Goal: Information Seeking & Learning: Learn about a topic

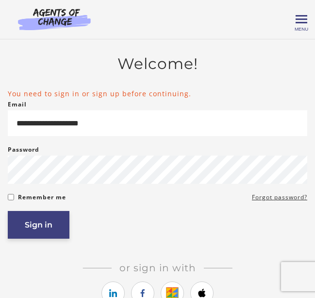
click at [40, 226] on button "Sign in" at bounding box center [39, 225] width 62 height 28
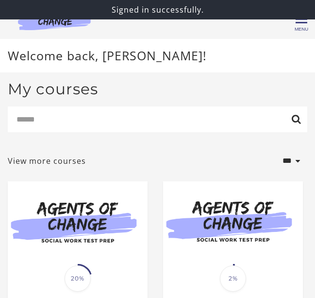
scroll to position [77, 0]
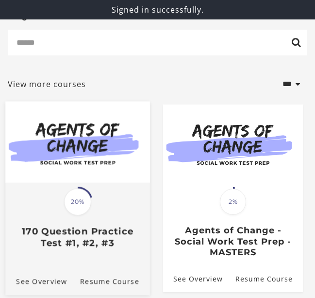
click at [110, 186] on div at bounding box center [77, 152] width 145 height 101
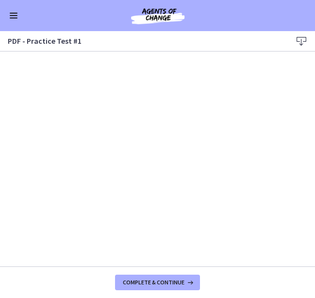
click at [302, 42] on icon at bounding box center [302, 41] width 12 height 12
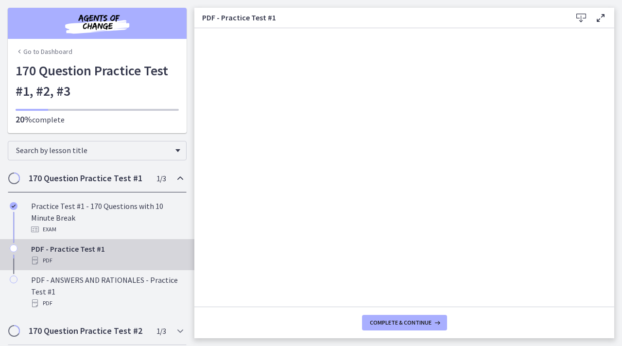
click at [19, 50] on icon "Chapters" at bounding box center [20, 52] width 8 height 8
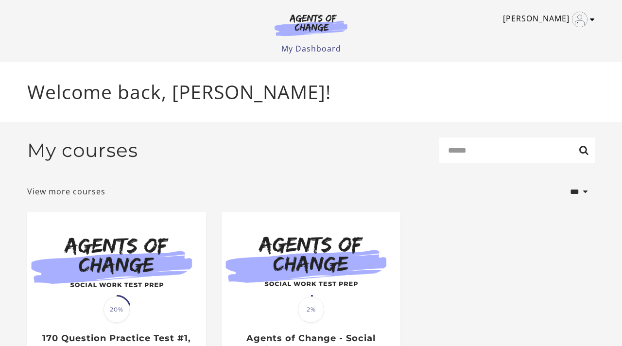
click at [592, 18] on icon "Toggle menu" at bounding box center [592, 20] width 5 height 8
click at [561, 69] on link "Sign Out" at bounding box center [555, 68] width 86 height 17
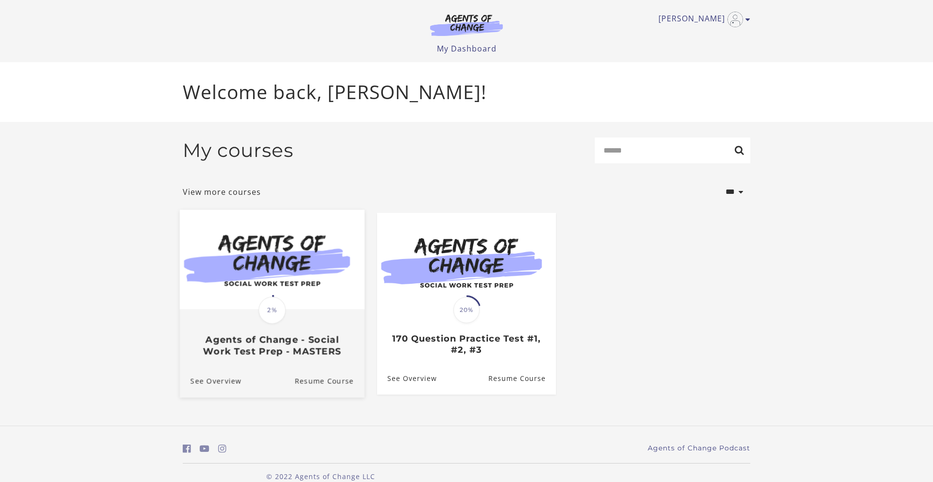
click at [275, 252] on img at bounding box center [272, 259] width 185 height 100
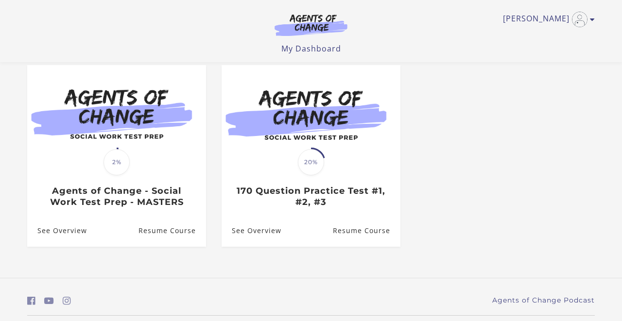
scroll to position [91, 0]
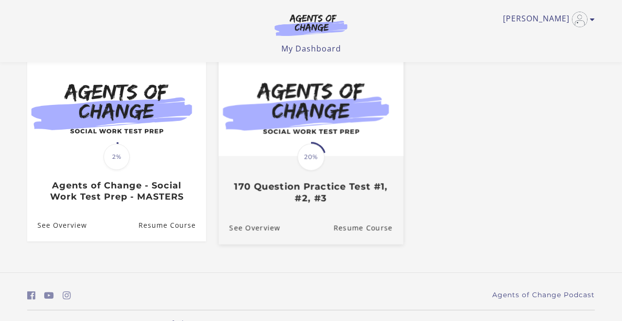
click at [305, 137] on img at bounding box center [311, 106] width 185 height 100
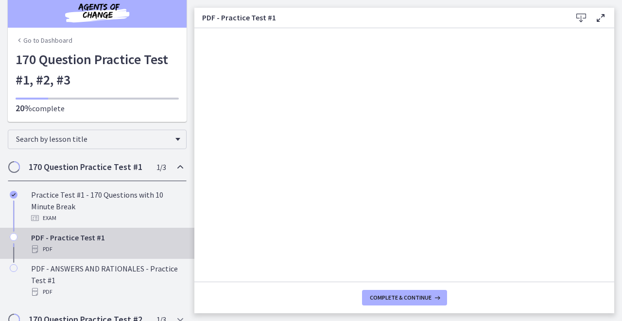
scroll to position [12, 0]
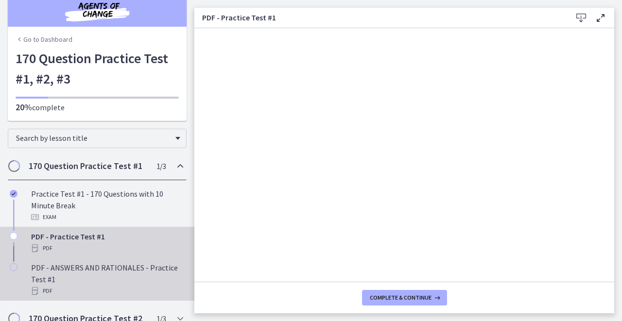
click at [113, 271] on div "PDF - ANSWERS AND RATIONALES - Practice Test #1 PDF" at bounding box center [107, 279] width 152 height 35
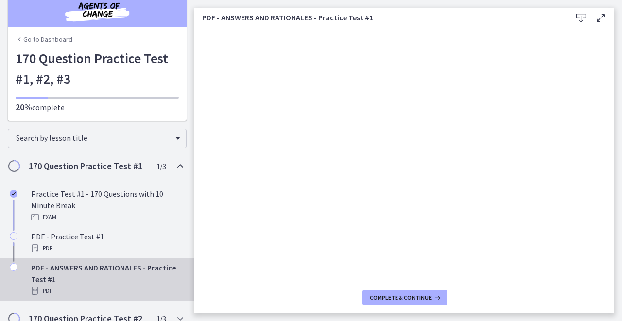
click at [577, 17] on icon at bounding box center [581, 18] width 12 height 12
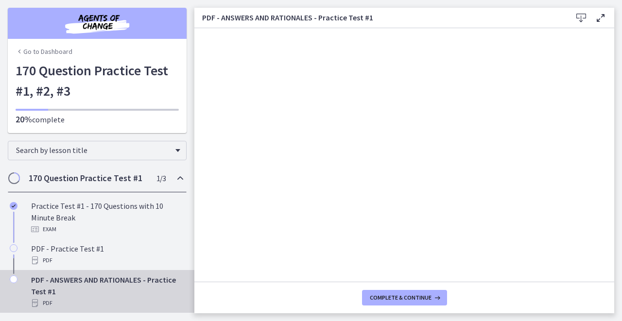
click at [77, 19] on img "Chapters" at bounding box center [97, 23] width 117 height 23
